Goal: Task Accomplishment & Management: Manage account settings

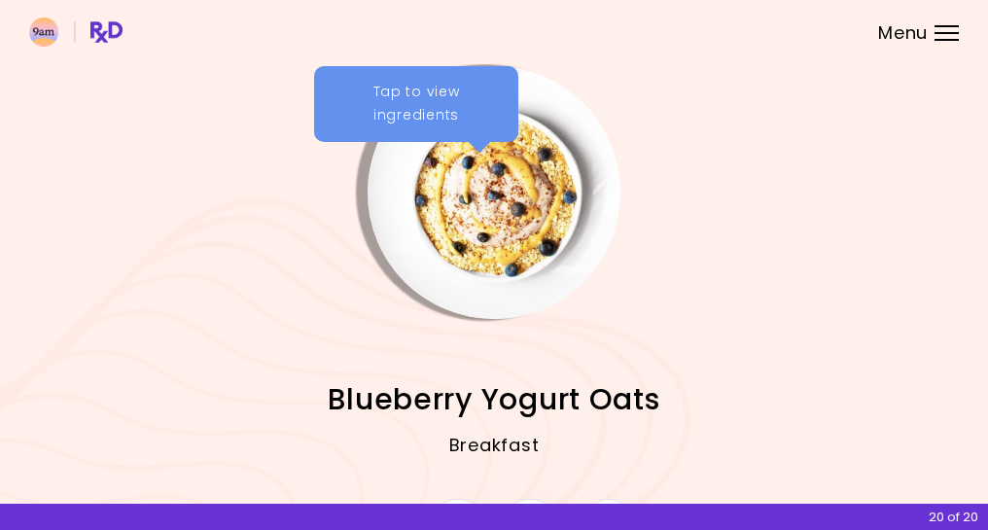
click at [955, 45] on header at bounding box center [494, 32] width 988 height 64
click at [949, 27] on div "Menu" at bounding box center [946, 33] width 24 height 16
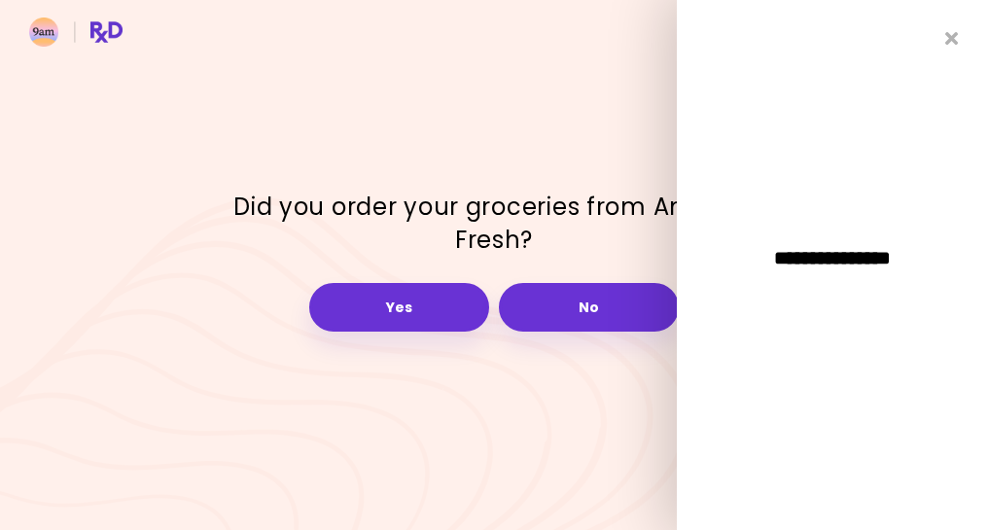
click at [979, 33] on div "**********" at bounding box center [832, 265] width 311 height 530
click at [953, 45] on icon "Close" at bounding box center [952, 38] width 14 height 18
